Goal: Information Seeking & Learning: Compare options

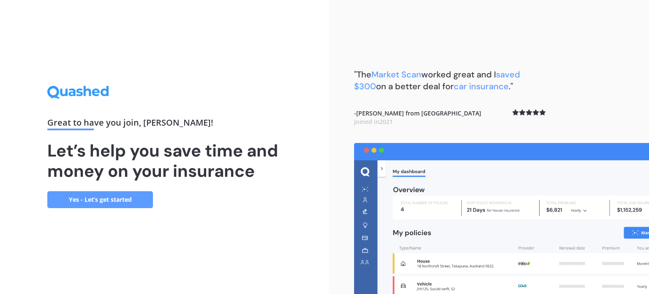
click at [117, 207] on link "Yes - Let’s get started" at bounding box center [100, 199] width 106 height 17
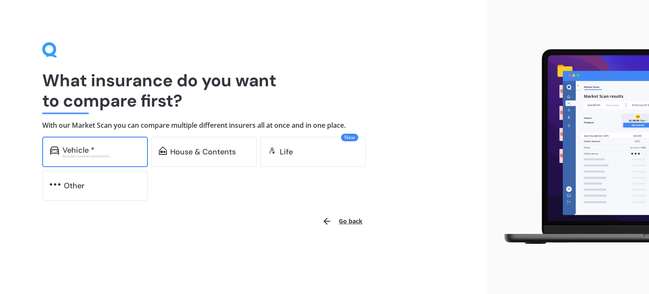
click at [104, 147] on div "Vehicle *" at bounding box center [102, 150] width 78 height 8
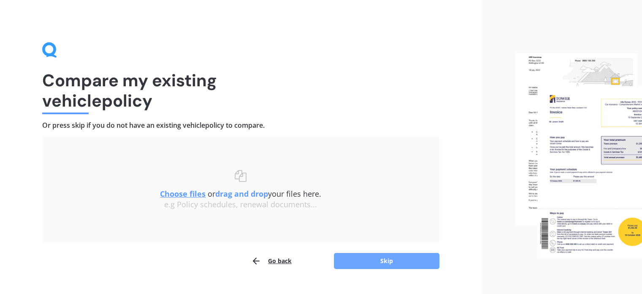
click at [394, 261] on button "Skip" at bounding box center [387, 261] width 106 height 16
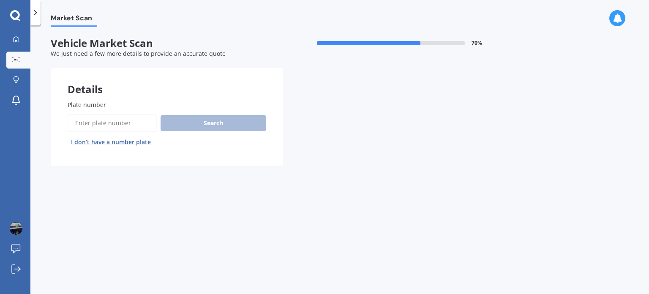
click at [89, 120] on input "Plate number" at bounding box center [113, 123] width 90 height 18
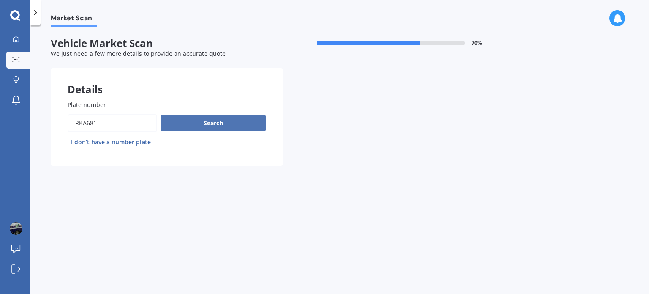
type input "RKA681"
click at [215, 117] on button "Search" at bounding box center [213, 123] width 106 height 16
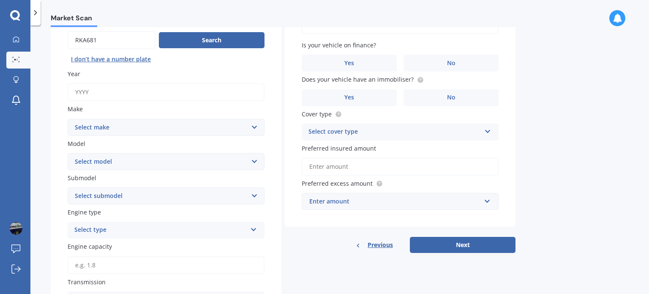
scroll to position [84, 0]
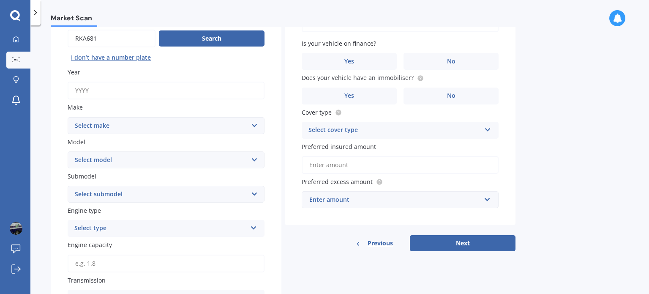
click at [82, 87] on input "Year" at bounding box center [166, 91] width 197 height 18
type input "2020"
click at [100, 123] on select "Select make AC ALFA ROMEO ASTON [PERSON_NAME] AUDI AUSTIN BEDFORD Bentley BMW B…" at bounding box center [166, 125] width 197 height 17
select select "LDV"
click at [68, 117] on select "Select make AC ALFA ROMEO ASTON [PERSON_NAME] AUDI AUSTIN BEDFORD Bentley BMW B…" at bounding box center [166, 125] width 197 height 17
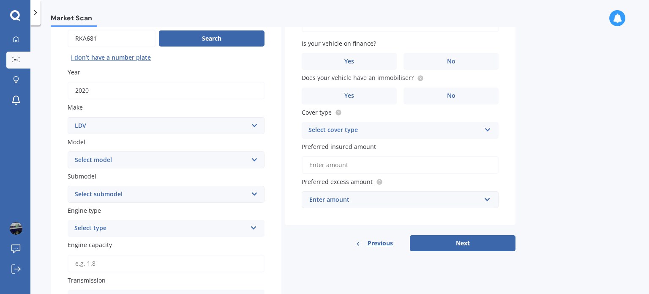
click at [120, 155] on select "Select model Convoy D90 Deliver 9 eDELIVER 3 eDELIVER 9 EV80 G10 T60 V80" at bounding box center [166, 159] width 197 height 17
select select "G10"
click at [68, 151] on select "Select model Convoy D90 Deliver 9 eDELIVER 3 eDELIVER 9 EV80 G10 T60 V80" at bounding box center [166, 159] width 197 height 17
click at [147, 190] on select "Select submodel Diesel [PERSON_NAME]" at bounding box center [166, 193] width 197 height 17
select select "DIESEL VAN"
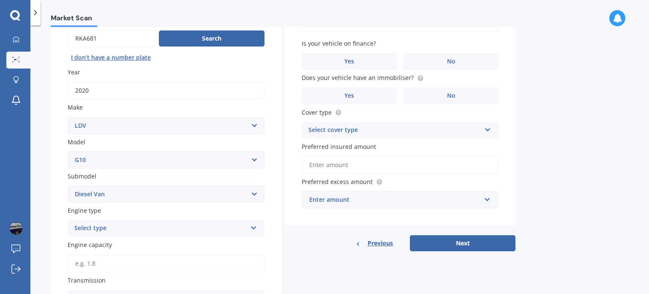
click at [68, 185] on select "Select submodel Diesel [PERSON_NAME]" at bounding box center [166, 193] width 197 height 17
click at [139, 224] on div "Select type" at bounding box center [160, 228] width 172 height 10
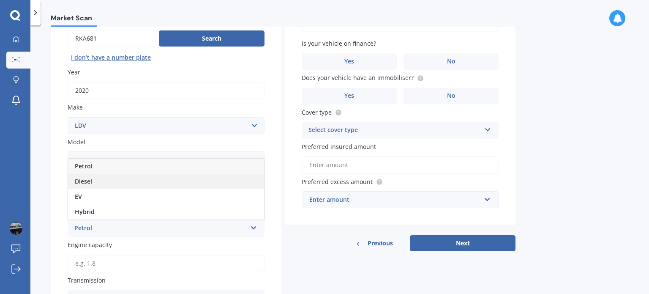
click at [98, 181] on div "Diesel" at bounding box center [166, 181] width 196 height 15
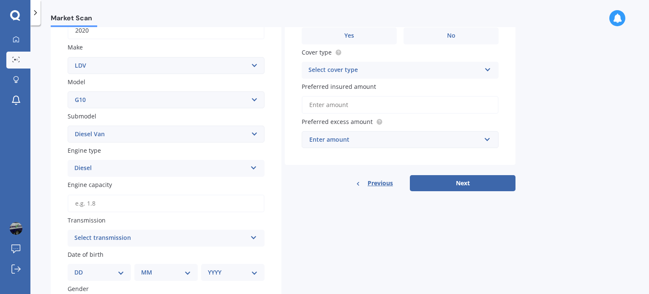
scroll to position [169, 0]
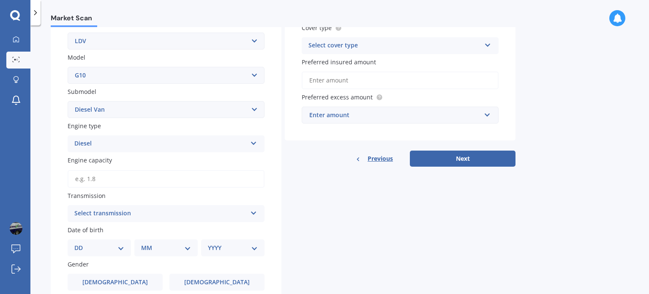
click at [111, 177] on input "Engine capacity" at bounding box center [166, 179] width 197 height 18
type input "1.9"
click at [181, 212] on div "Select transmission" at bounding box center [160, 213] width 172 height 10
click at [122, 226] on div "Auto" at bounding box center [166, 229] width 196 height 15
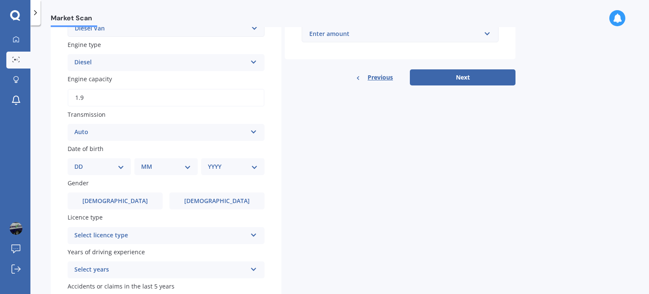
scroll to position [253, 0]
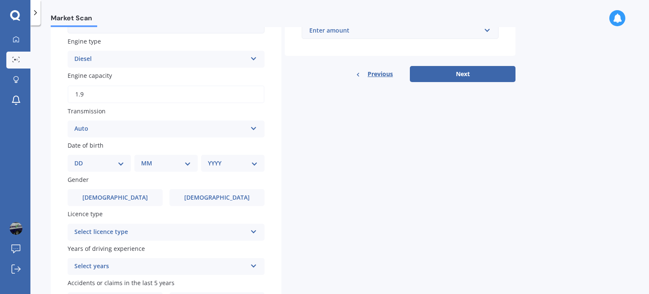
click at [118, 155] on div "DD 01 02 03 04 05 06 07 08 09 10 11 12 13 14 15 16 17 18 19 20 21 22 23 24 25 2…" at bounding box center [99, 163] width 63 height 17
click at [119, 161] on select "DD 01 02 03 04 05 06 07 08 09 10 11 12 13 14 15 16 17 18 19 20 21 22 23 24 25 2…" at bounding box center [99, 162] width 50 height 9
select select "28"
click at [81, 158] on select "DD 01 02 03 04 05 06 07 08 09 10 11 12 13 14 15 16 17 18 19 20 21 22 23 24 25 2…" at bounding box center [99, 162] width 50 height 9
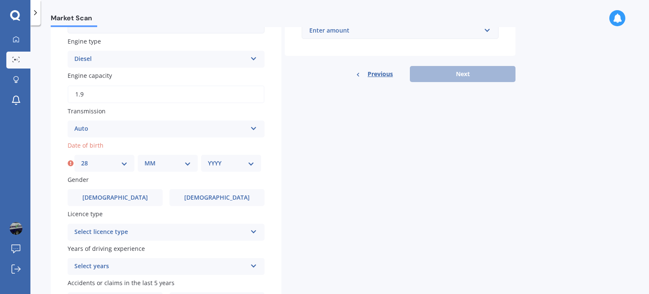
click at [156, 158] on select "MM 01 02 03 04 05 06 07 08 09 10 11 12" at bounding box center [167, 162] width 46 height 9
click at [144, 158] on select "MM 01 02 03 04 05 06 07 08 09 10 11 12" at bounding box center [167, 162] width 46 height 9
click at [154, 103] on div "Plate number Search I don’t have a number plate Year [DATE] Make Select make AC…" at bounding box center [166, 78] width 231 height 496
click at [164, 165] on select "MM 01 02 03 04 05 06 07 08 09 10 11 12" at bounding box center [167, 162] width 46 height 9
select select "07"
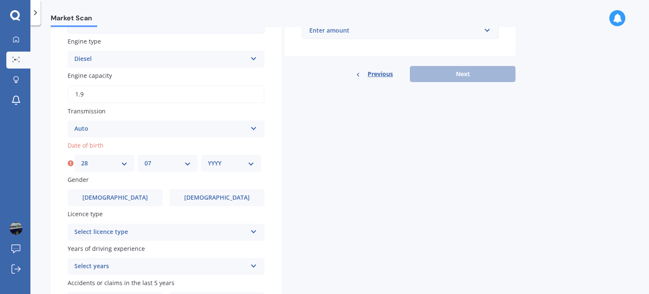
click at [144, 158] on select "MM 01 02 03 04 05 06 07 08 09 10 11 12" at bounding box center [167, 162] width 46 height 9
click at [227, 164] on select "YYYY 2025 2024 2023 2022 2021 2020 2019 2018 2017 2016 2015 2014 2013 2012 2011…" at bounding box center [231, 162] width 46 height 9
select select "1980"
click at [208, 158] on select "YYYY 2025 2024 2023 2022 2021 2020 2019 2018 2017 2016 2015 2014 2013 2012 2011…" at bounding box center [231, 162] width 46 height 9
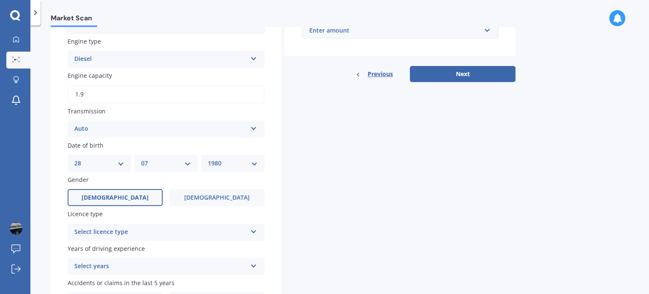
click at [133, 199] on label "[DEMOGRAPHIC_DATA]" at bounding box center [115, 197] width 95 height 17
click at [0, 0] on input "[DEMOGRAPHIC_DATA]" at bounding box center [0, 0] width 0 height 0
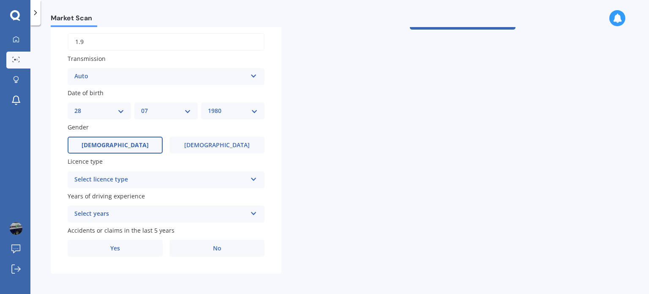
scroll to position [307, 0]
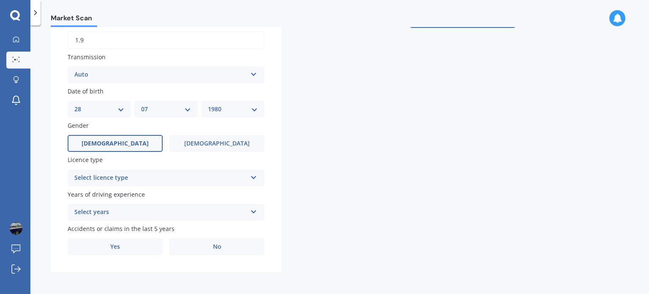
click at [138, 175] on div "Select licence type" at bounding box center [160, 178] width 172 height 10
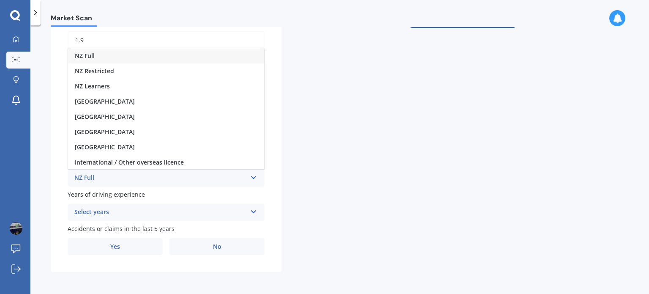
click at [97, 54] on div "NZ Full" at bounding box center [166, 55] width 196 height 15
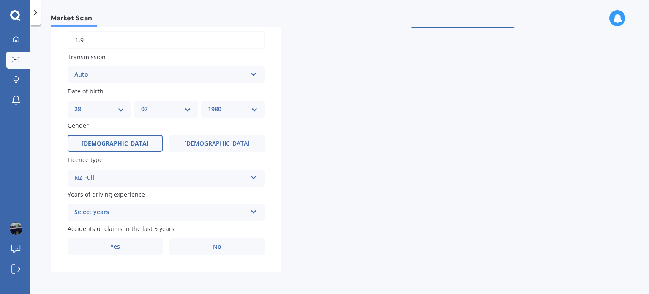
click at [110, 210] on div "Select years" at bounding box center [160, 212] width 172 height 10
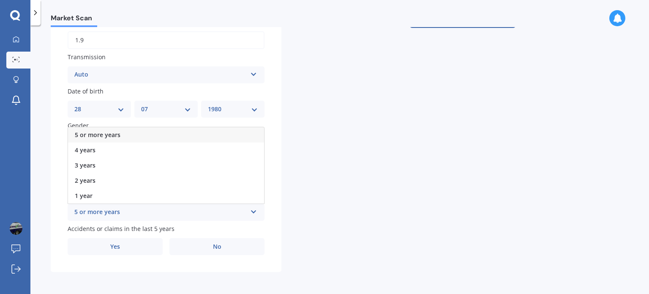
click at [103, 135] on span "5 or more years" at bounding box center [98, 135] width 46 height 8
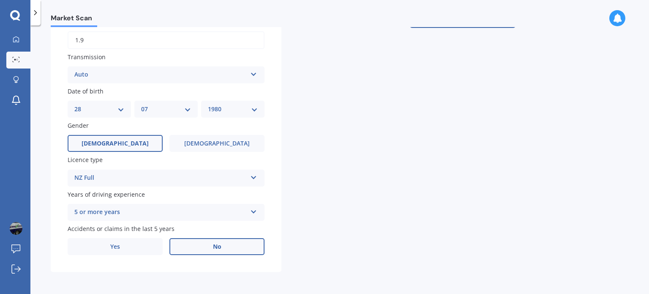
click at [226, 249] on label "No" at bounding box center [216, 246] width 95 height 17
click at [0, 0] on input "No" at bounding box center [0, 0] width 0 height 0
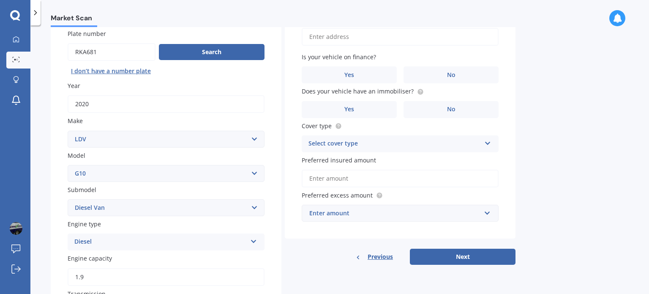
scroll to position [0, 0]
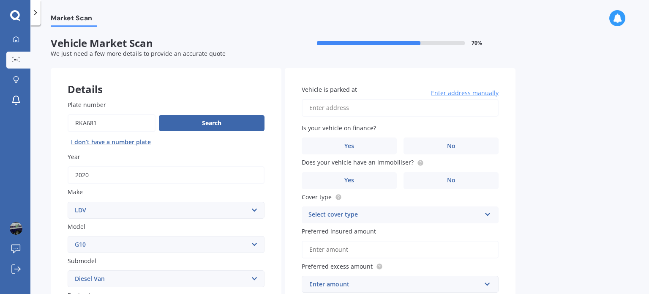
click at [395, 108] on input "Vehicle is parked at" at bounding box center [400, 108] width 197 height 18
type input "[STREET_ADDRESS]"
click at [378, 142] on label "Yes" at bounding box center [349, 145] width 95 height 17
click at [0, 0] on input "Yes" at bounding box center [0, 0] width 0 height 0
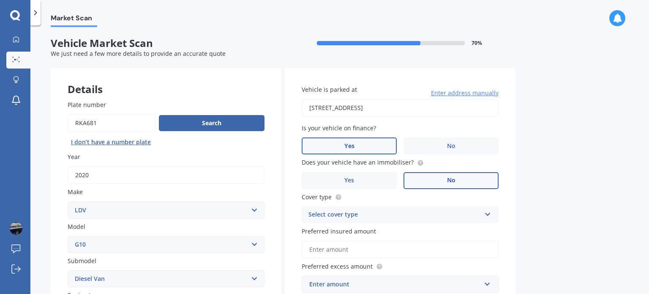
click at [444, 180] on label "No" at bounding box center [450, 180] width 95 height 17
click at [0, 0] on input "No" at bounding box center [0, 0] width 0 height 0
click at [488, 212] on icon at bounding box center [487, 212] width 7 height 6
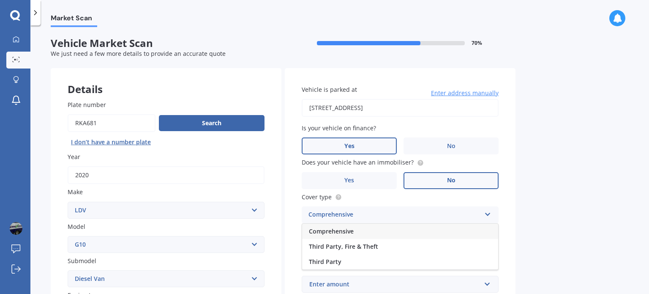
click at [351, 223] on div "Comprehensive" at bounding box center [400, 230] width 196 height 15
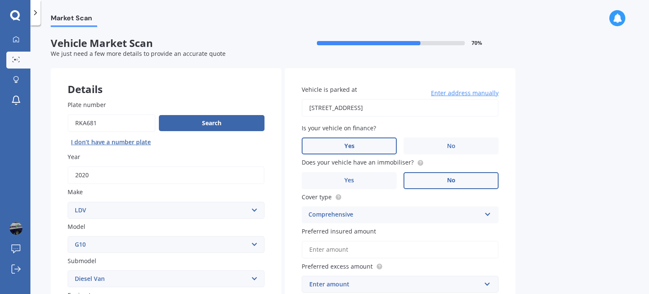
click at [325, 245] on input "Preferred insured amount" at bounding box center [400, 249] width 197 height 18
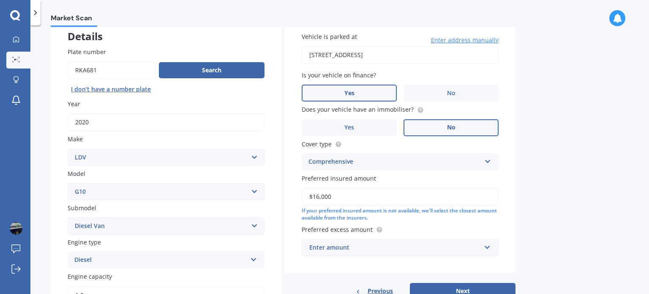
scroll to position [127, 0]
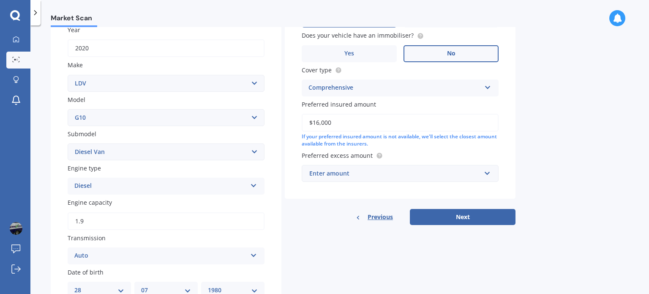
type input "$16,000"
click at [493, 172] on div "Enter amount $100 $400 $500 $750 $1,000 $1,500 $2,000" at bounding box center [400, 173] width 197 height 17
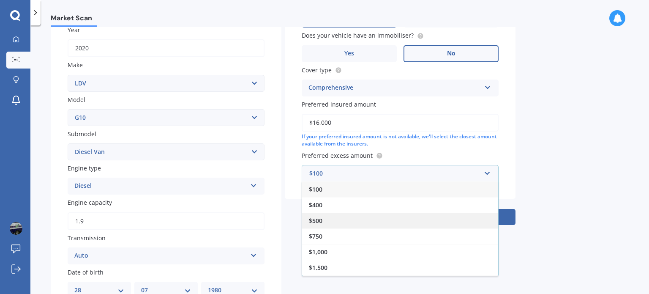
click at [350, 220] on div "$500" at bounding box center [400, 220] width 196 height 16
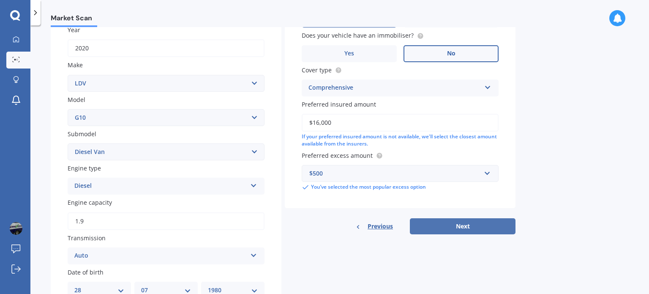
click at [487, 226] on button "Next" at bounding box center [463, 226] width 106 height 16
select select "28"
select select "07"
select select "1980"
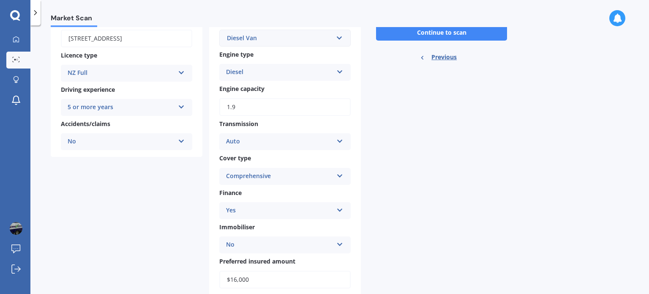
scroll to position [0, 0]
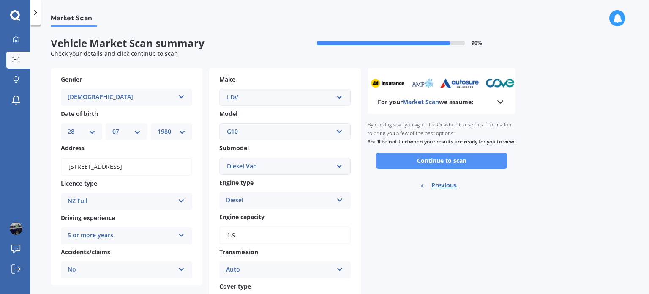
click at [473, 167] on button "Continue to scan" at bounding box center [441, 160] width 131 height 16
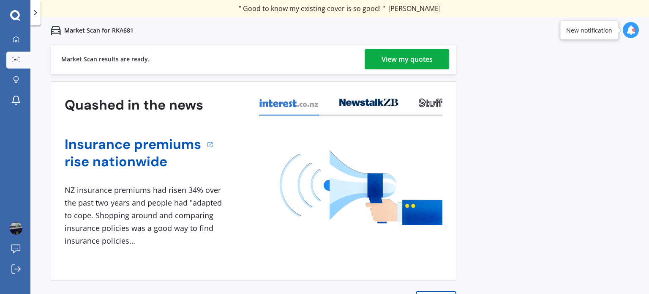
click at [392, 54] on div "View my quotes" at bounding box center [406, 59] width 51 height 20
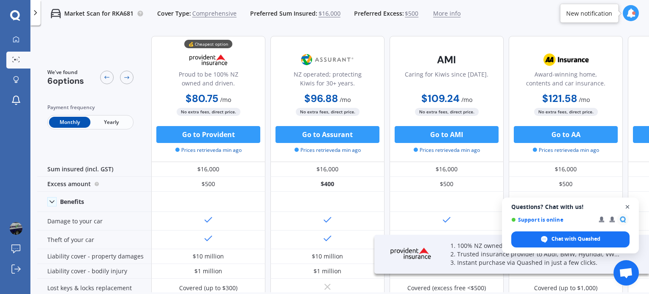
click at [627, 207] on span "Open chat" at bounding box center [627, 206] width 11 height 11
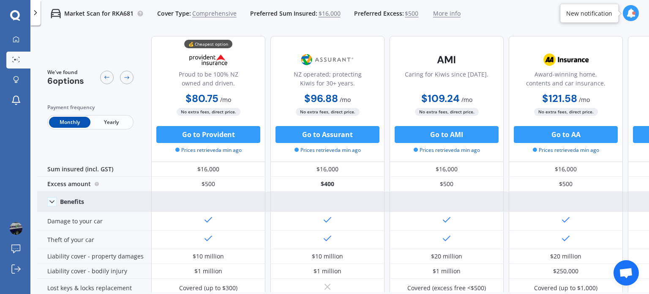
click at [51, 199] on icon at bounding box center [52, 201] width 8 height 8
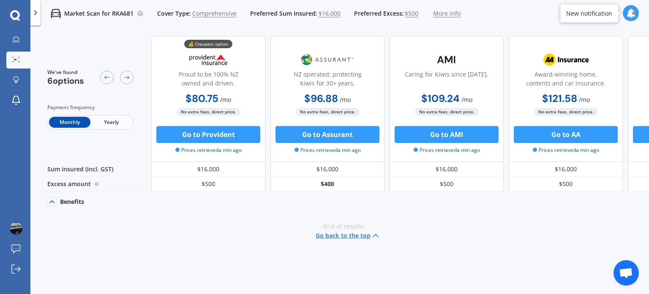
click at [51, 199] on icon at bounding box center [52, 201] width 8 height 8
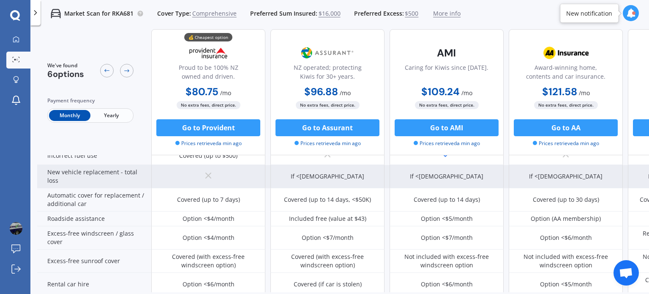
scroll to position [253, 0]
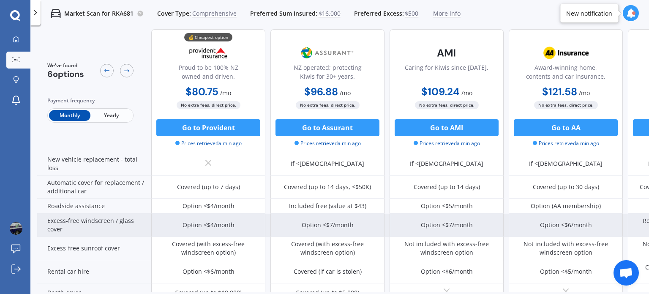
click at [237, 221] on div "Option <$4/month" at bounding box center [208, 224] width 114 height 23
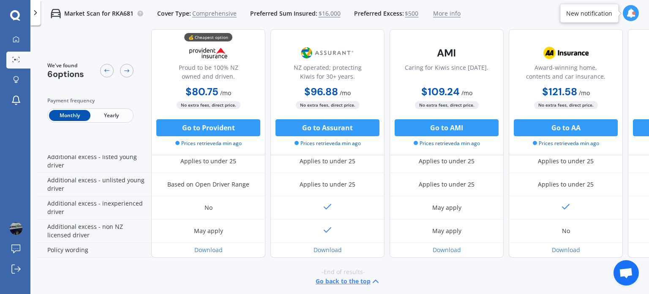
scroll to position [431, 0]
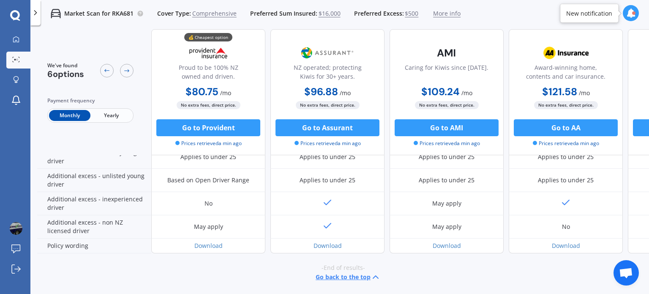
click at [106, 116] on span "Yearly" at bounding box center [110, 115] width 41 height 11
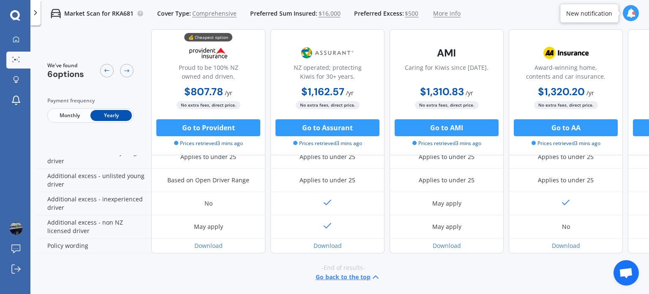
click at [106, 116] on span "Yearly" at bounding box center [110, 115] width 41 height 11
click at [76, 116] on span "Monthly" at bounding box center [69, 115] width 41 height 11
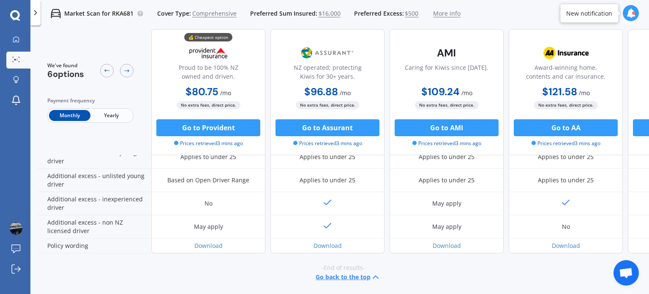
click at [440, 12] on span "More info" at bounding box center [446, 13] width 27 height 8
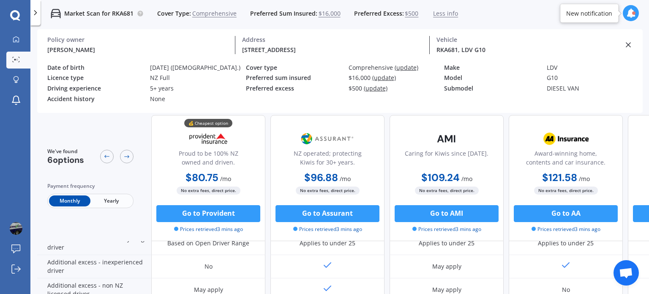
scroll to position [487, 0]
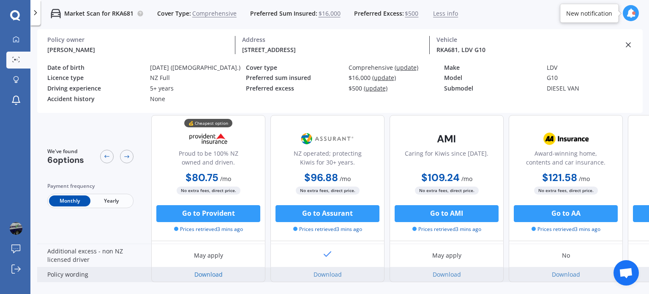
click at [210, 270] on link "Download" at bounding box center [208, 274] width 28 height 8
click at [331, 270] on link "Download" at bounding box center [327, 274] width 28 height 8
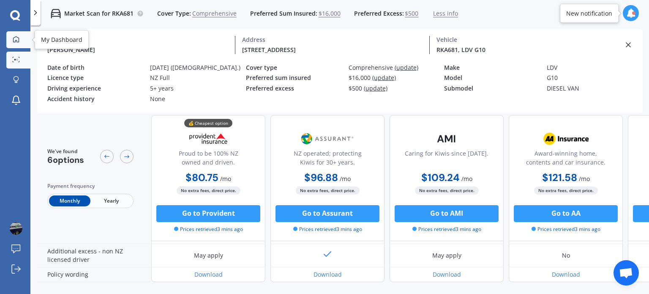
click at [17, 37] on icon at bounding box center [16, 39] width 6 height 6
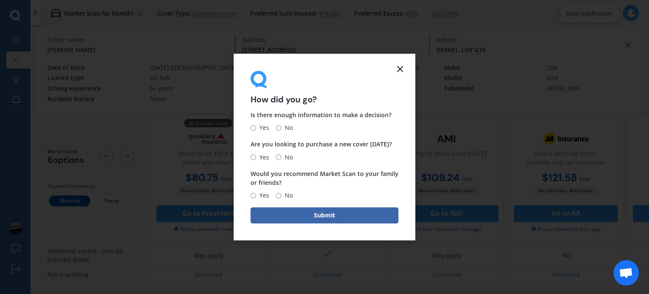
click at [400, 70] on icon at bounding box center [400, 69] width 10 height 10
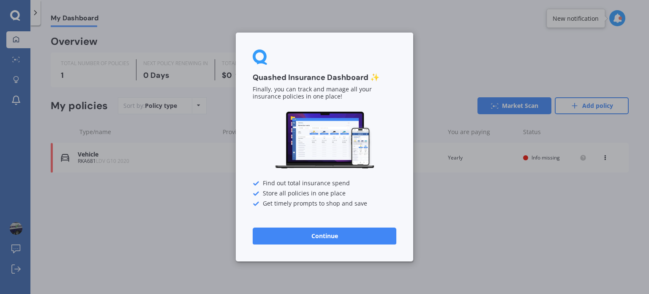
click at [336, 238] on button "Continue" at bounding box center [325, 235] width 144 height 17
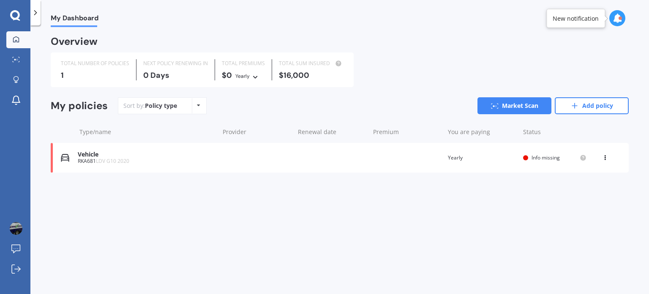
click at [201, 105] on div "Policy type Alphabetical Date added Renewing next" at bounding box center [198, 105] width 13 height 15
